Goal: Task Accomplishment & Management: Use online tool/utility

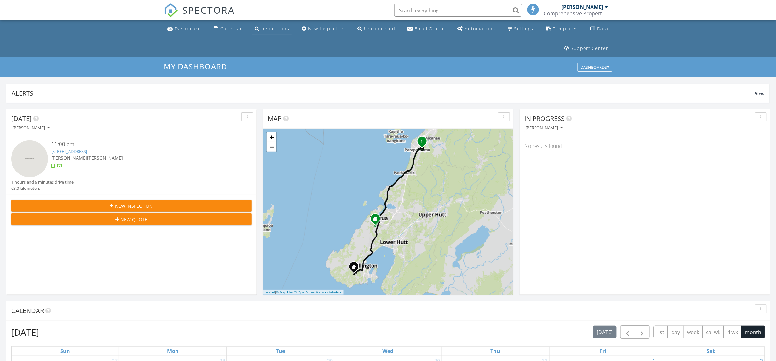
click at [266, 34] on link "Inspections" at bounding box center [272, 29] width 40 height 12
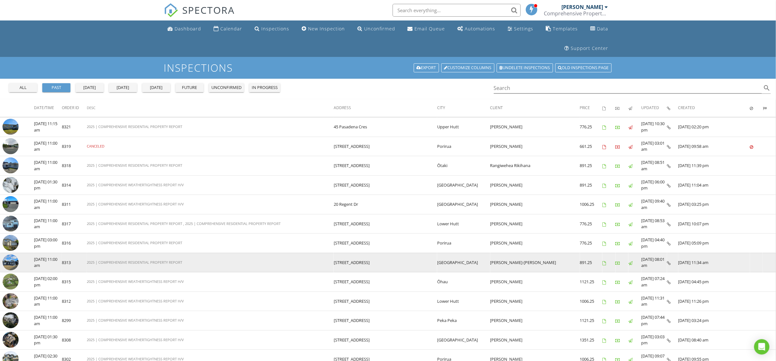
click at [667, 264] on icon at bounding box center [669, 263] width 4 height 4
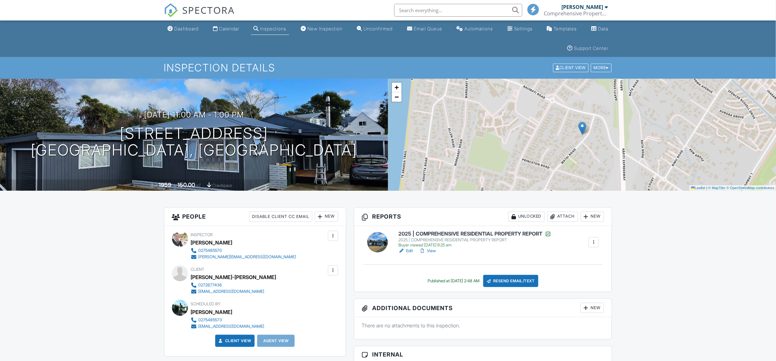
click at [431, 251] on link "View" at bounding box center [427, 251] width 17 height 6
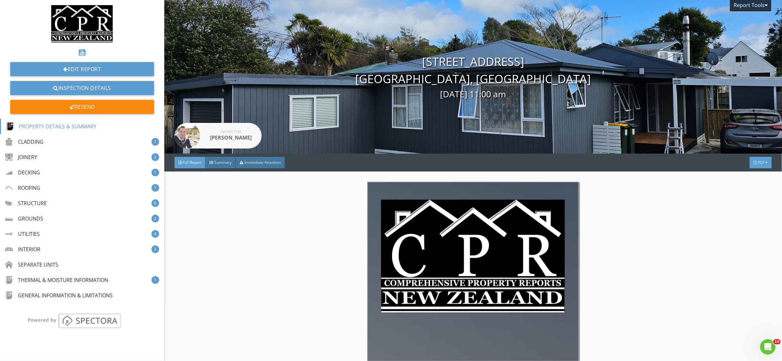
click at [757, 164] on span "PDF" at bounding box center [760, 162] width 7 height 5
click at [748, 183] on link "Full Report" at bounding box center [752, 189] width 51 height 15
